Goal: Task Accomplishment & Management: Complete application form

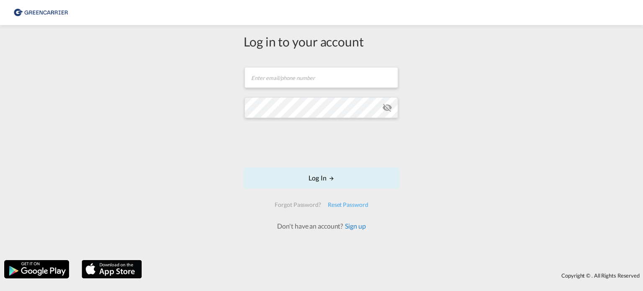
click at [359, 229] on link "Sign up" at bounding box center [354, 226] width 23 height 8
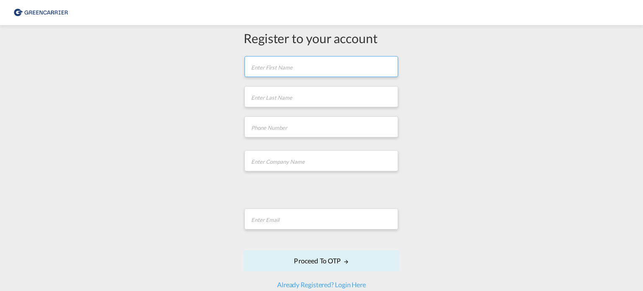
click at [290, 73] on input "text" at bounding box center [322, 66] width 154 height 21
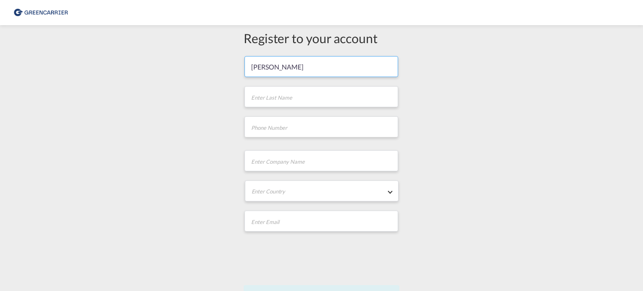
type input "[PERSON_NAME]"
type input "[PHONE_NUMBER]"
click at [300, 160] on input "text" at bounding box center [322, 160] width 154 height 21
type input "SC DANKOUZ SRL"
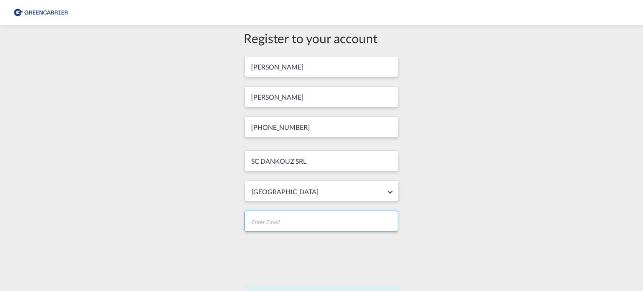
click at [263, 227] on input "email" at bounding box center [322, 221] width 154 height 21
type input "[EMAIL_ADDRESS][DOMAIN_NAME]"
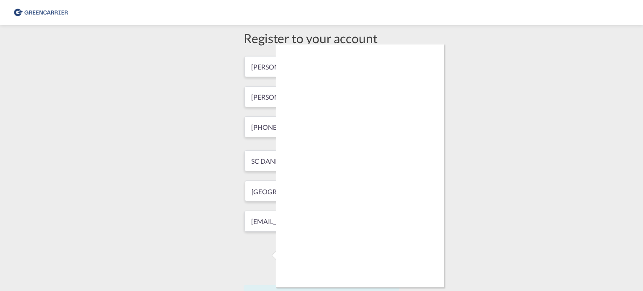
drag, startPoint x: 640, startPoint y: 133, endPoint x: 643, endPoint y: 186, distance: 53.3
click at [643, 186] on div at bounding box center [321, 145] width 643 height 291
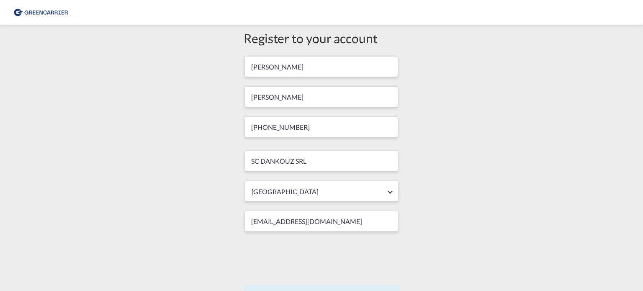
scroll to position [69, 0]
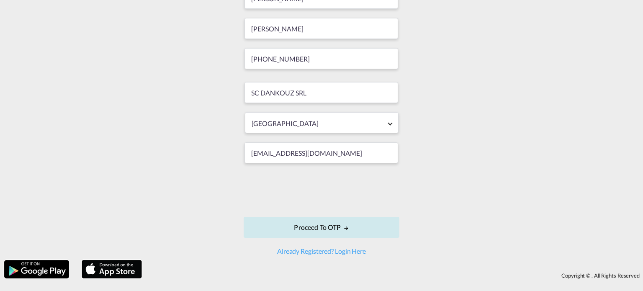
click at [318, 229] on button "Proceed to OTP" at bounding box center [322, 227] width 156 height 21
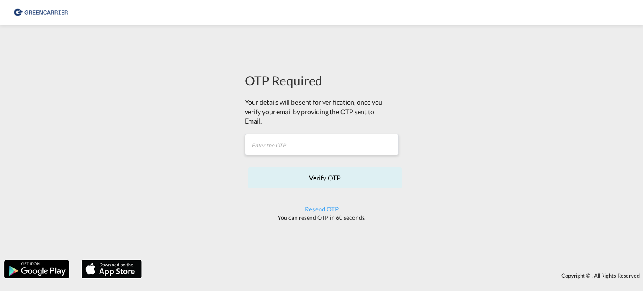
scroll to position [0, 0]
click at [290, 144] on input "text" at bounding box center [322, 144] width 154 height 21
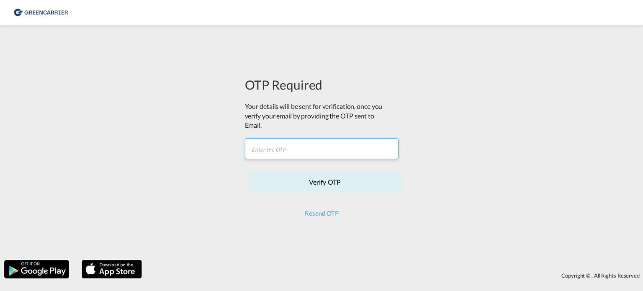
paste input "QI3O25"
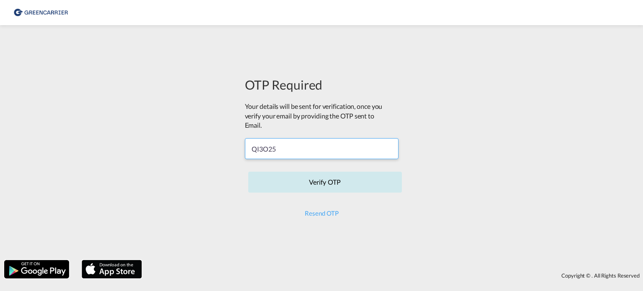
type input "QI3O25"
click at [338, 181] on button "Verify OTP" at bounding box center [325, 182] width 154 height 21
